Goal: Transaction & Acquisition: Purchase product/service

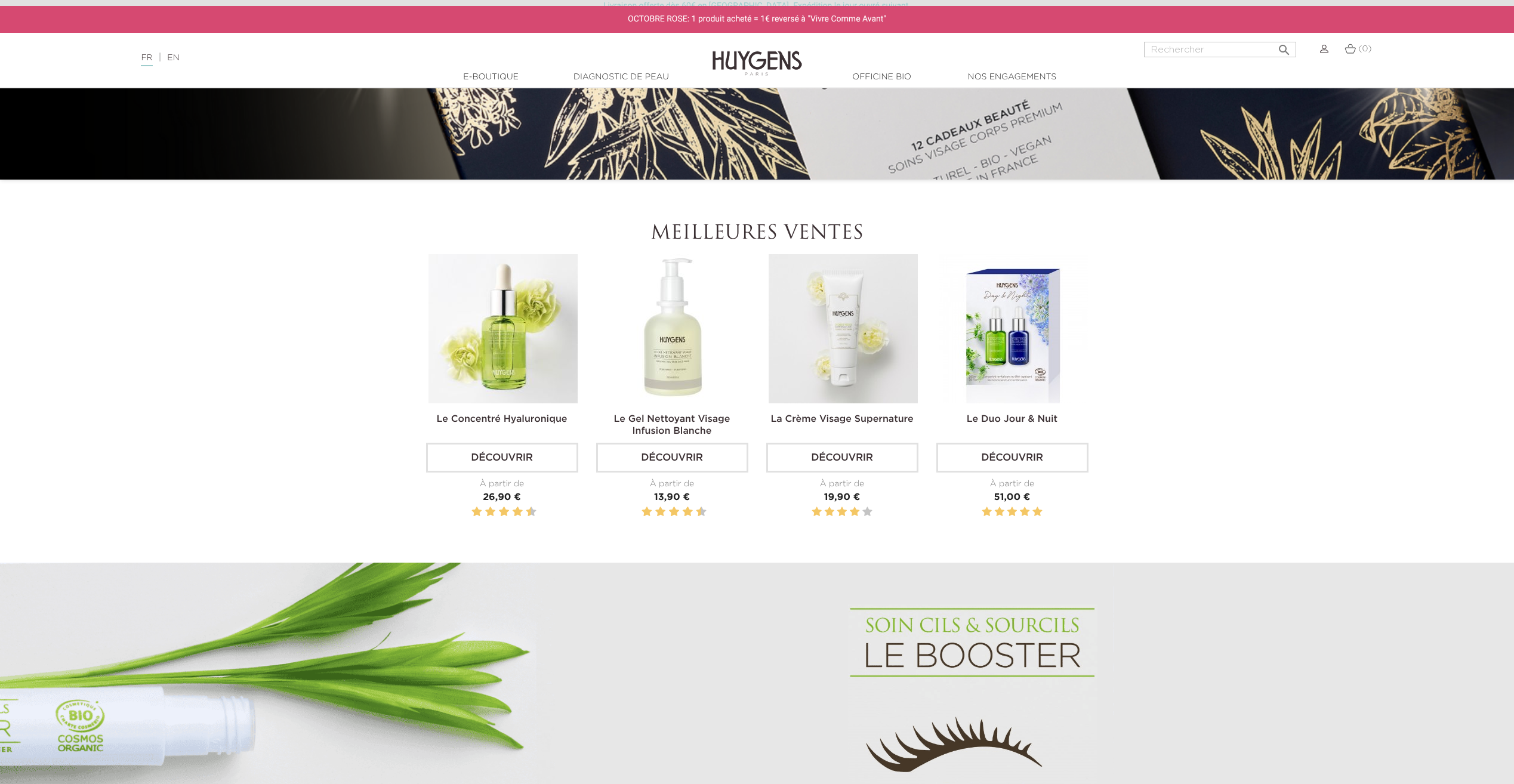
scroll to position [477, 0]
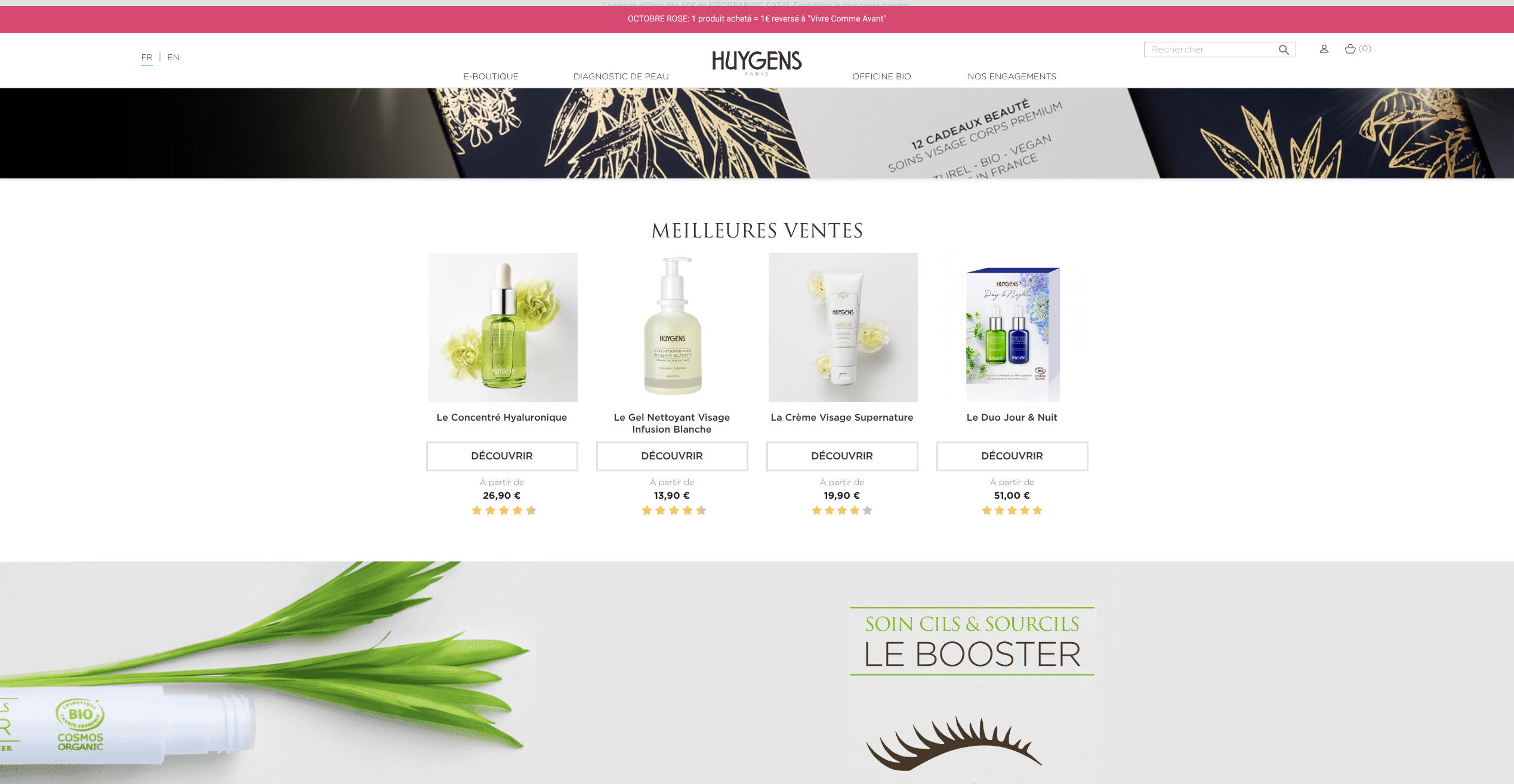
click at [850, 381] on img at bounding box center [843, 328] width 150 height 149
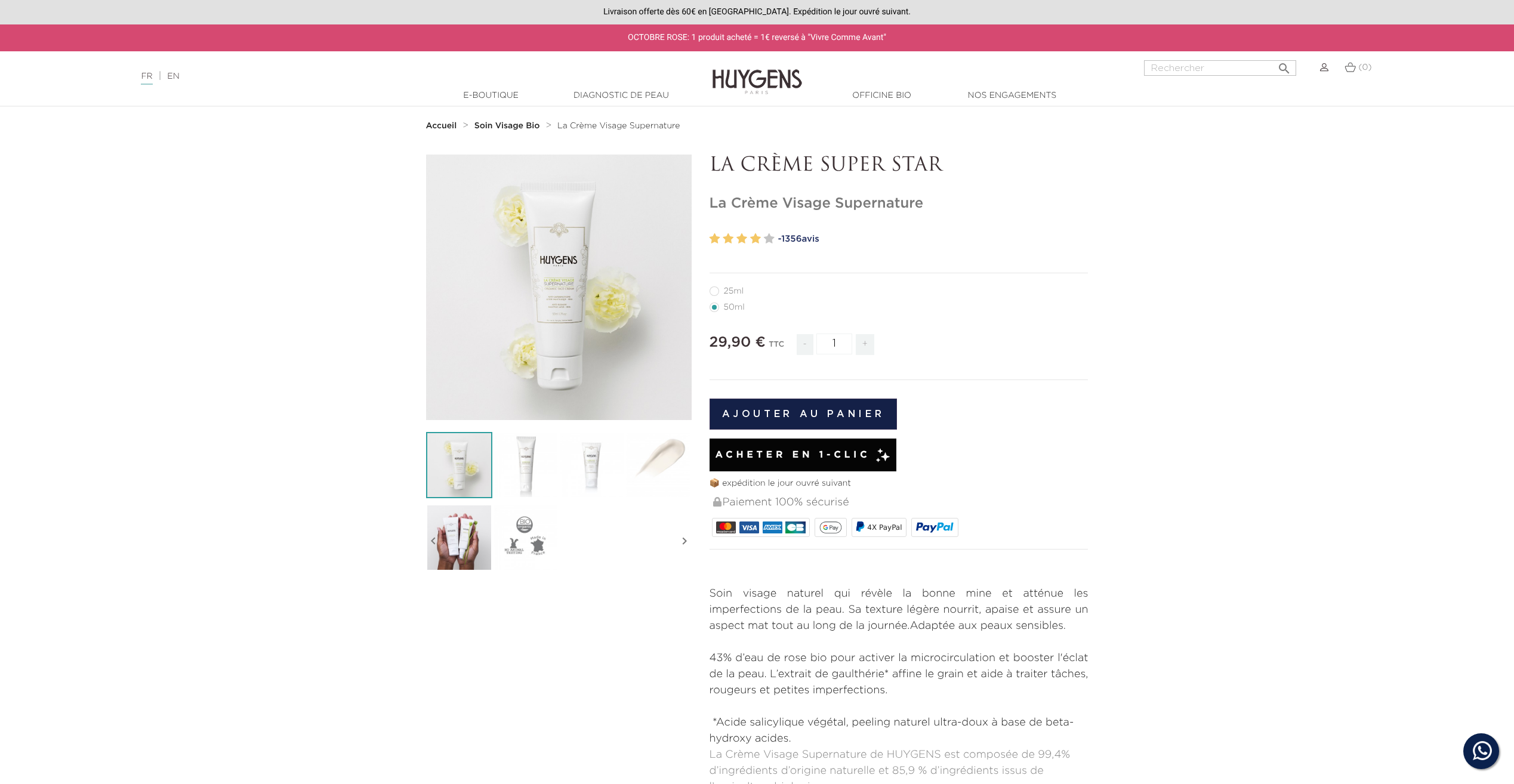
click at [546, 441] on img at bounding box center [525, 464] width 66 height 66
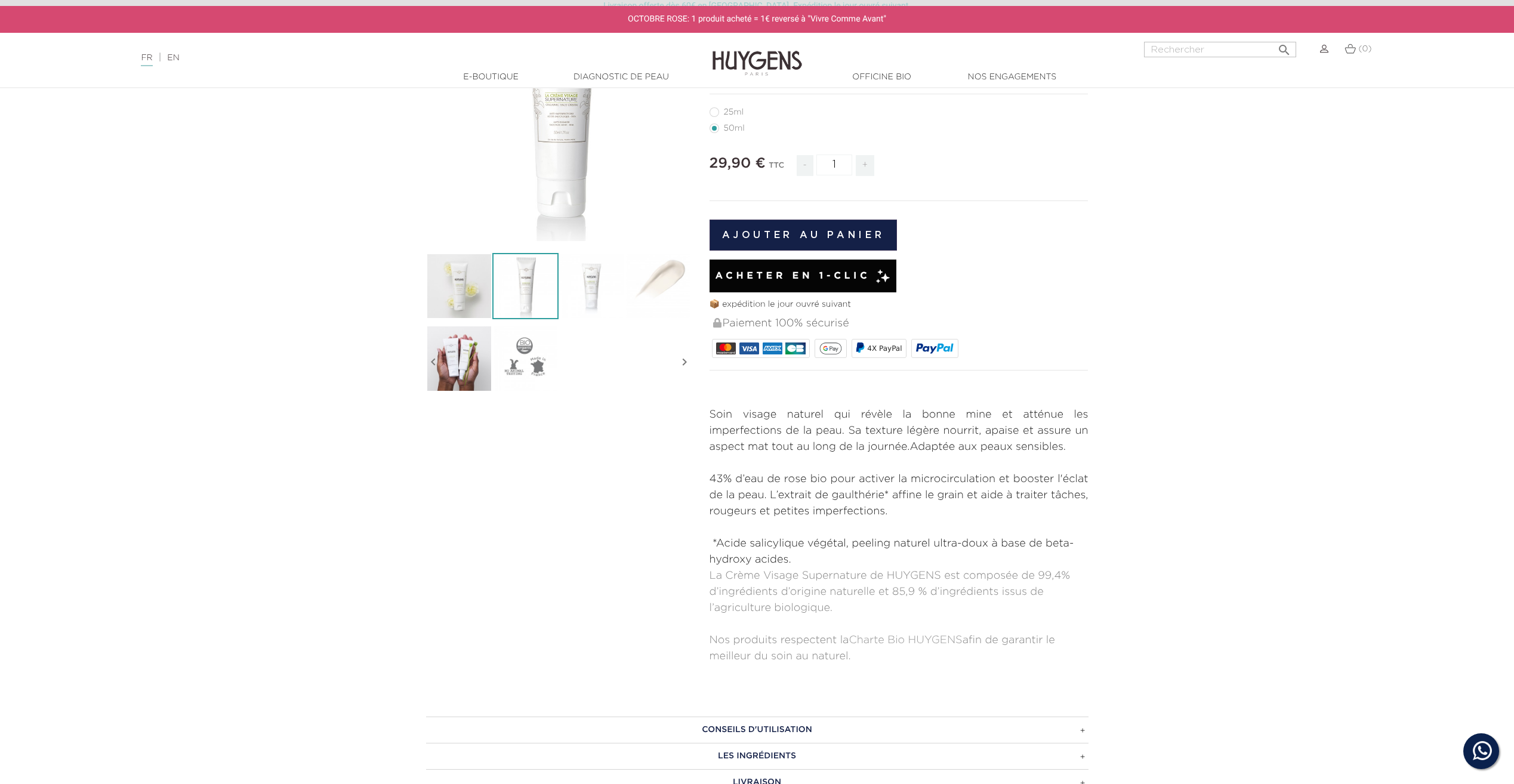
scroll to position [239, 0]
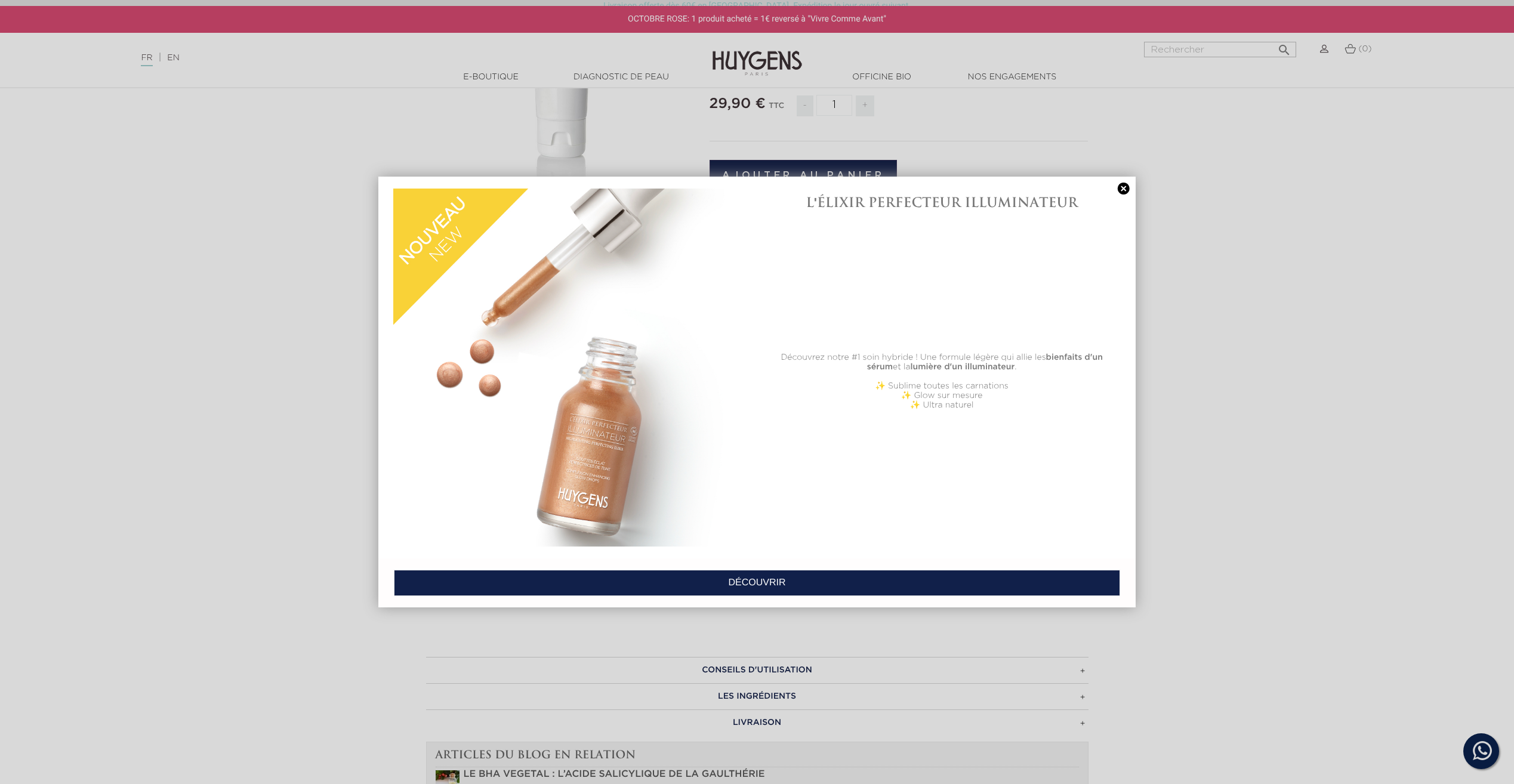
click at [1124, 190] on link at bounding box center [1123, 189] width 17 height 13
